Goal: Find specific page/section

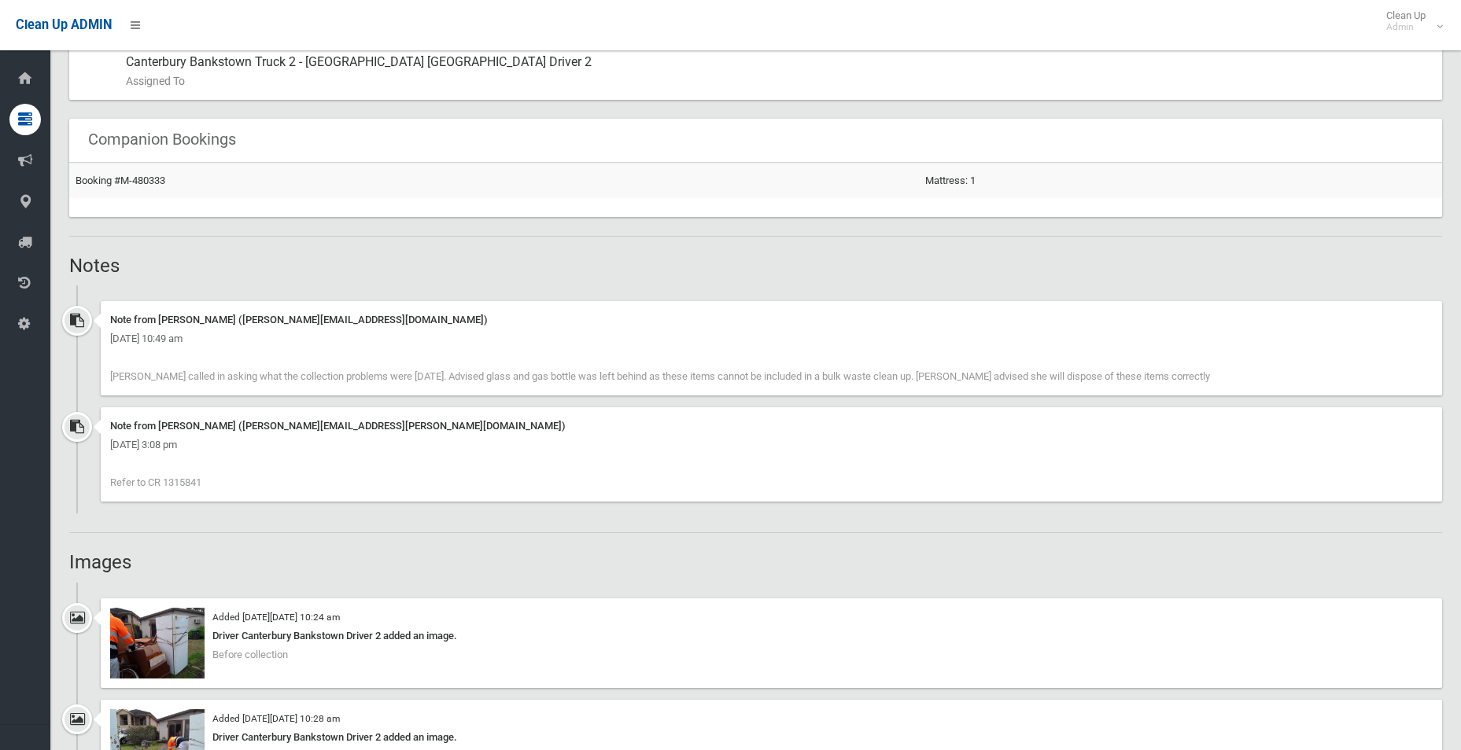
scroll to position [708, 0]
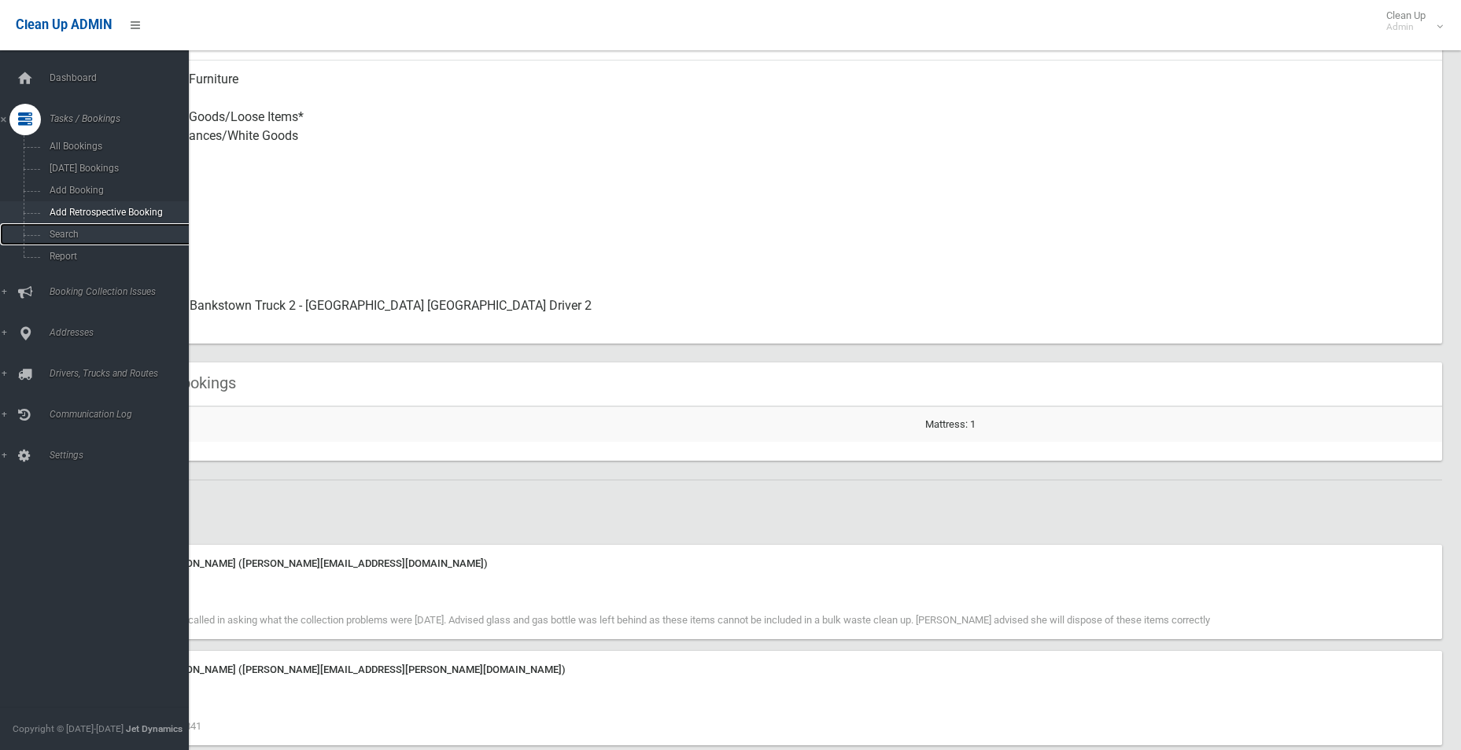
drag, startPoint x: 61, startPoint y: 234, endPoint x: 61, endPoint y: 221, distance: 13.4
click at [61, 234] on span "Search" at bounding box center [116, 234] width 142 height 11
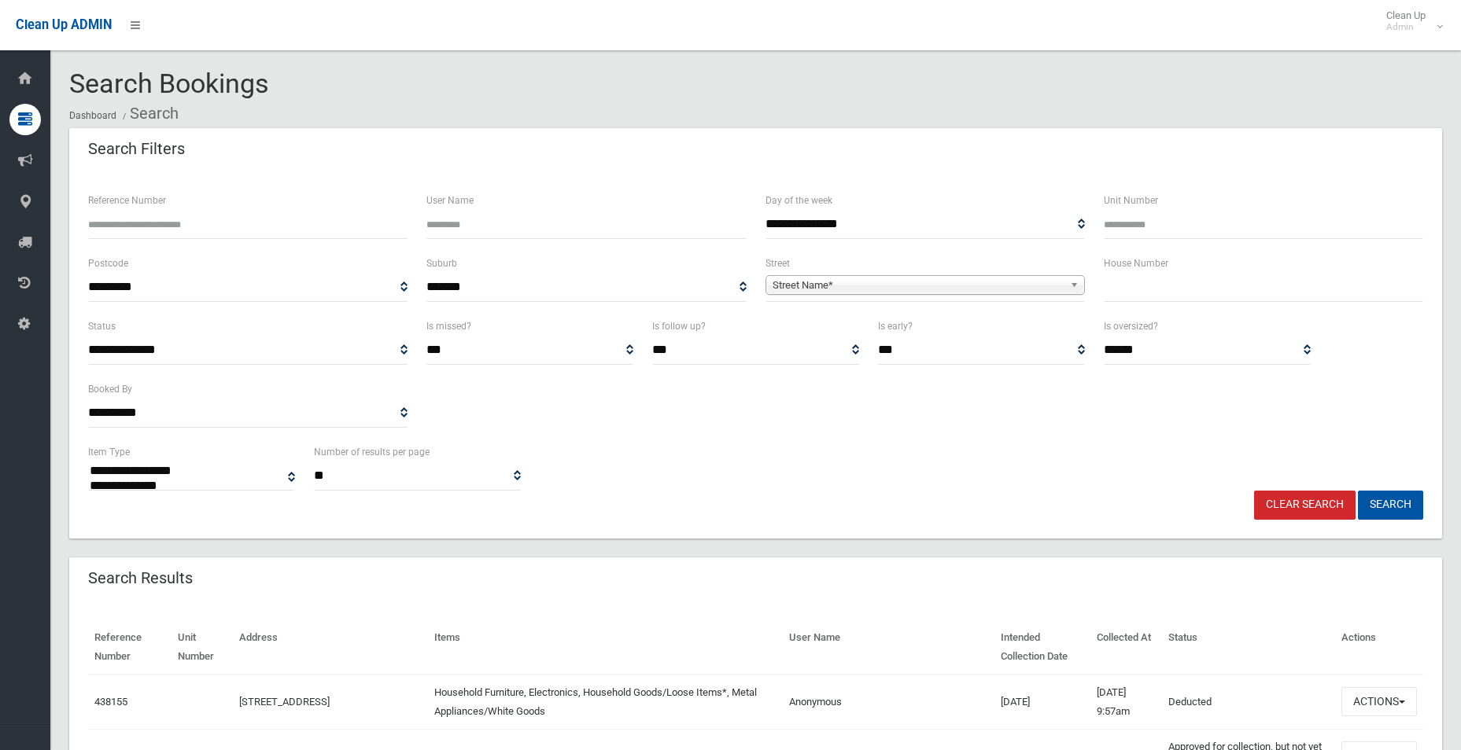
select select
click at [1150, 296] on input "text" at bounding box center [1263, 287] width 319 height 29
type input "*"
click at [791, 288] on span "Street Name*" at bounding box center [917, 285] width 291 height 19
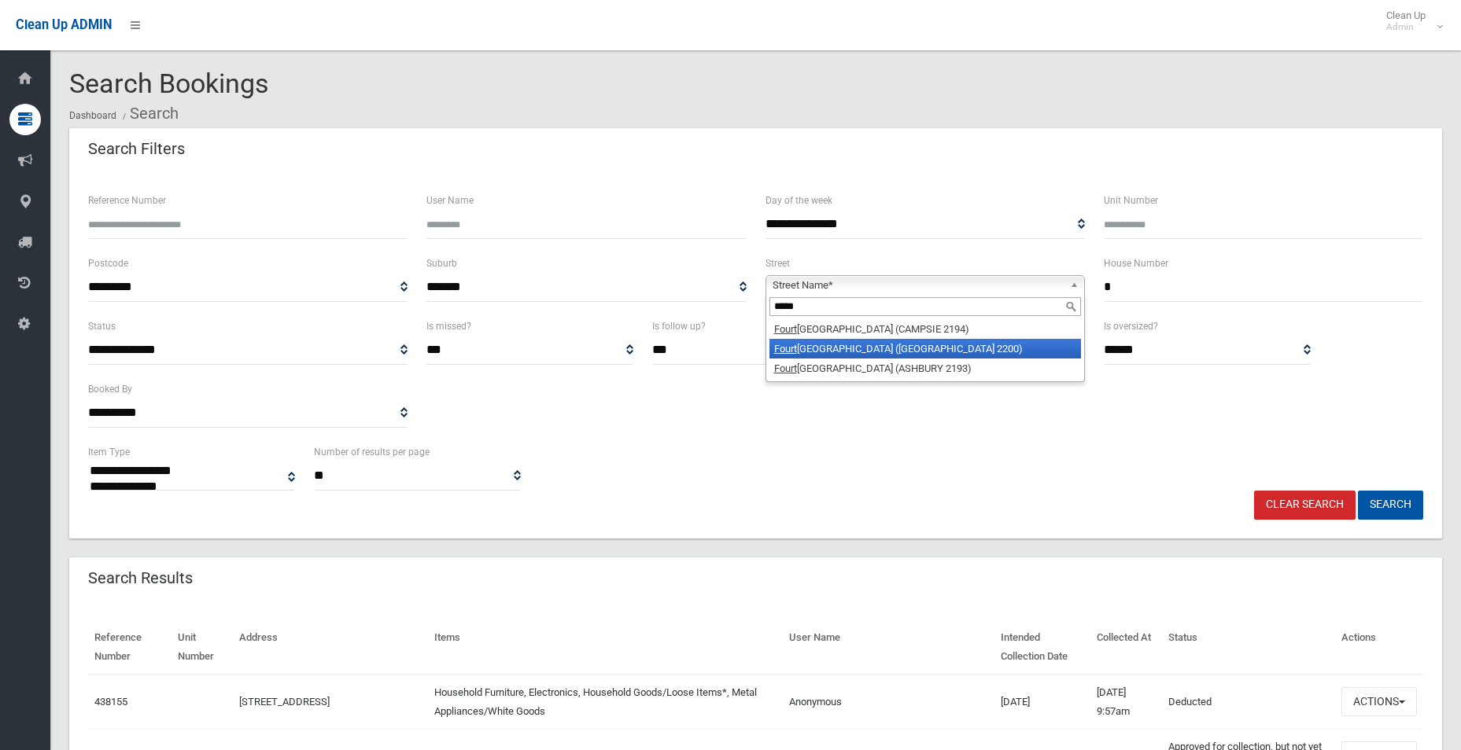
type input "*****"
click at [874, 353] on li "[GEOGRAPHIC_DATA] ([GEOGRAPHIC_DATA] 2200)" at bounding box center [924, 349] width 311 height 20
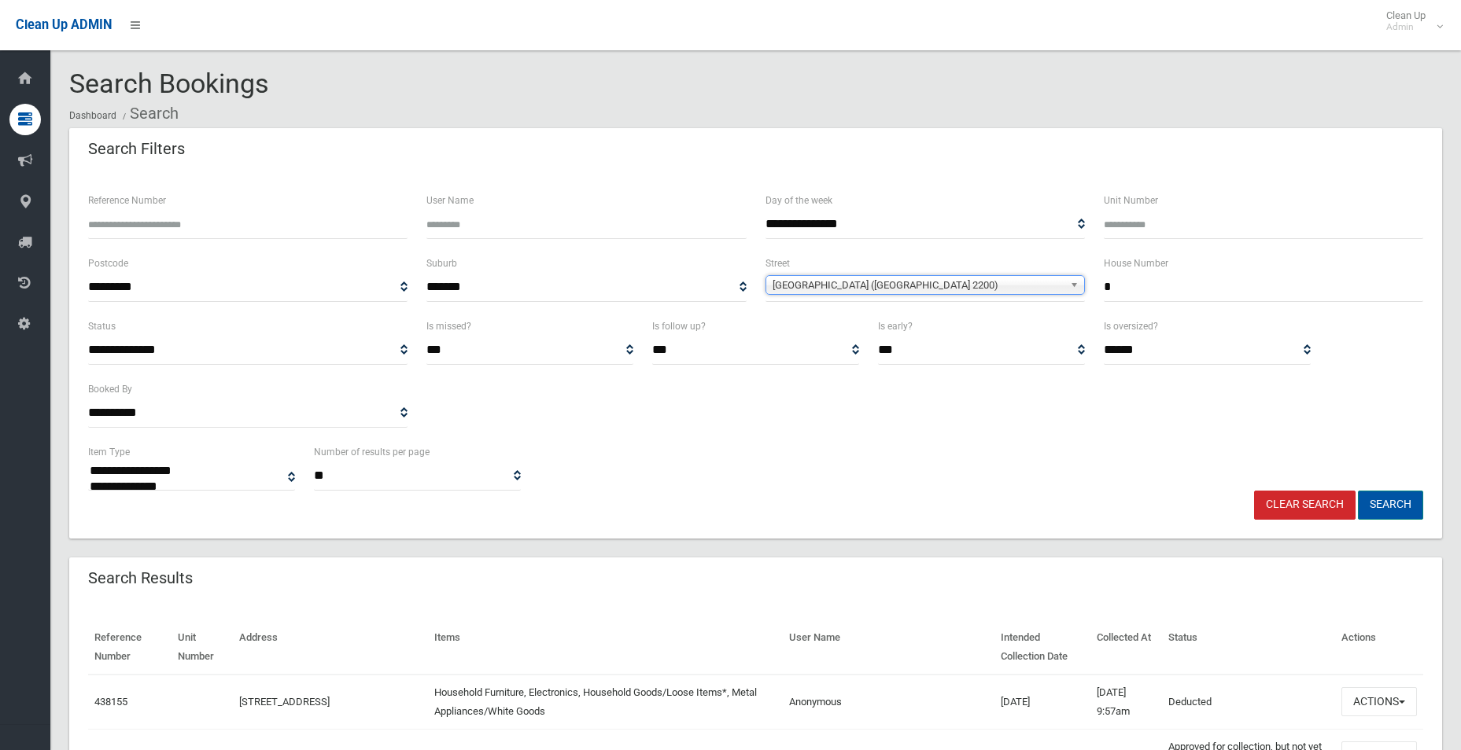
click at [1383, 500] on button "Search" at bounding box center [1390, 505] width 65 height 29
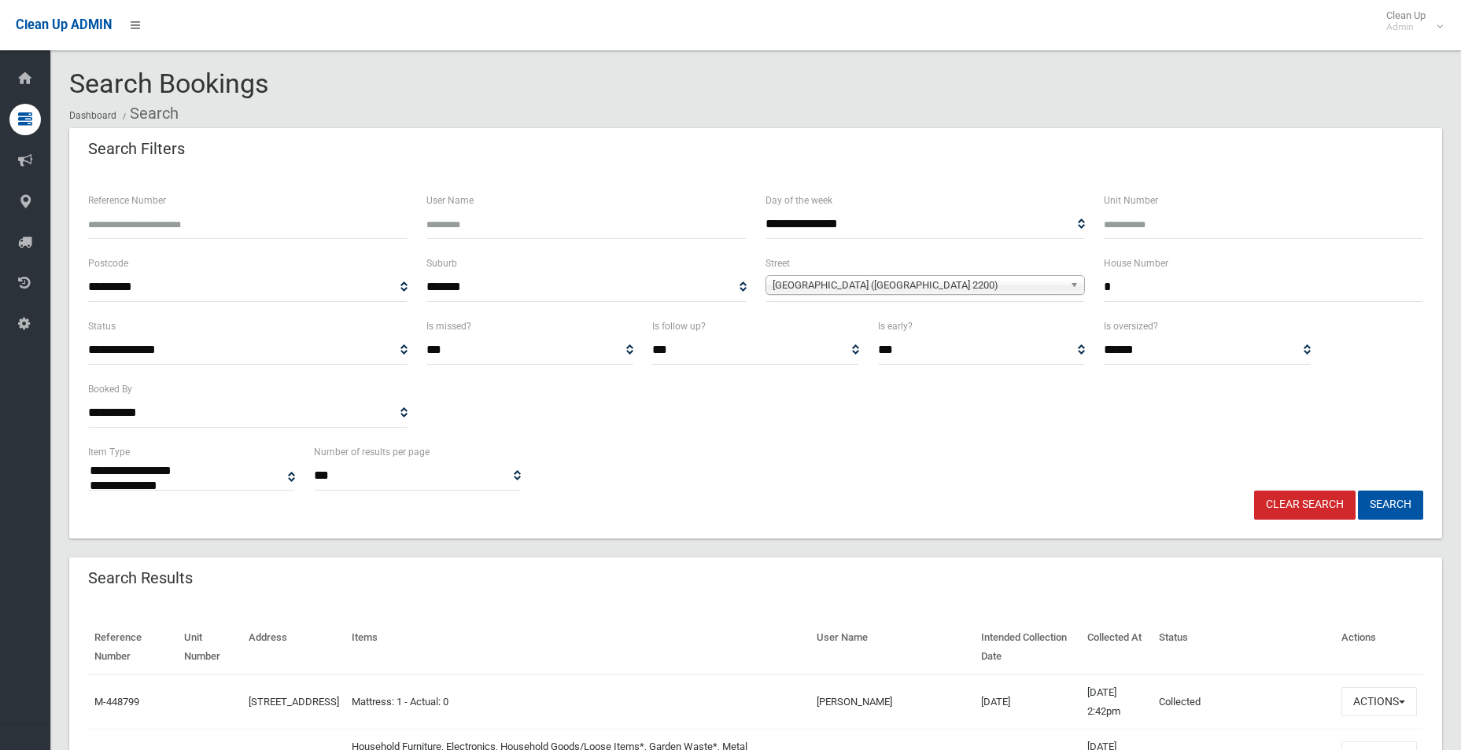
select select
